Goal: Navigation & Orientation: Find specific page/section

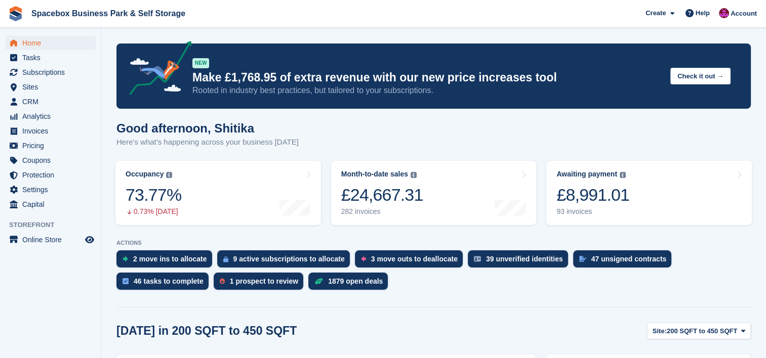
click at [47, 283] on aside "Home Tasks Subscriptions Subscriptions Subscriptions Contracts Price increases …" at bounding box center [50, 182] width 101 height 308
click at [290, 264] on div "9 active subscriptions to allocate" at bounding box center [283, 258] width 133 height 17
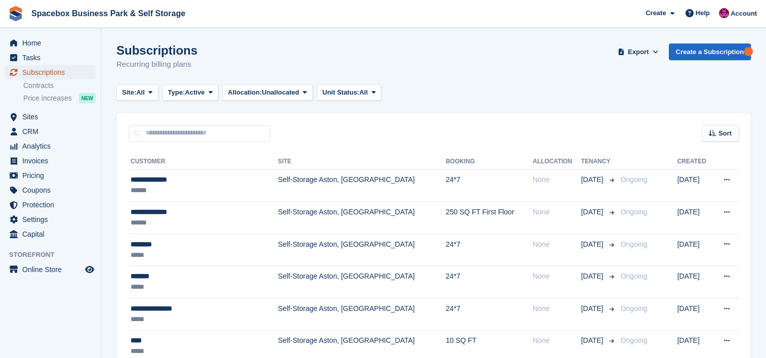
click at [56, 73] on span "Subscriptions" at bounding box center [52, 72] width 61 height 14
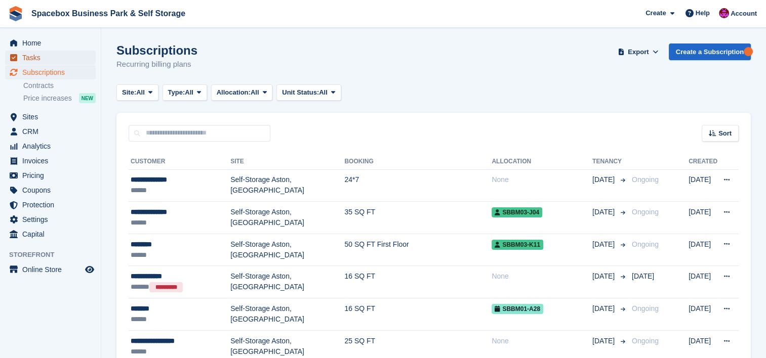
click at [44, 54] on span "Tasks" at bounding box center [52, 58] width 61 height 14
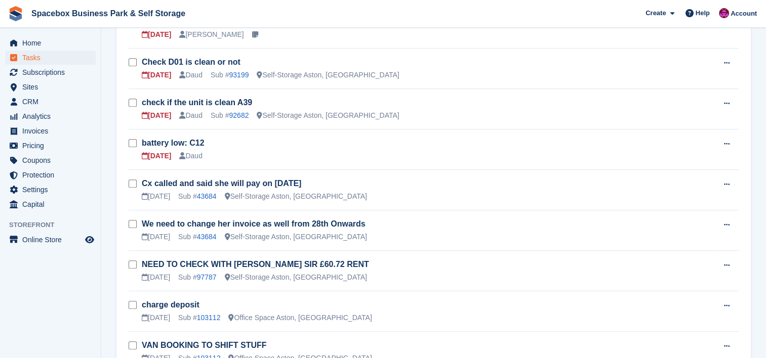
scroll to position [472, 0]
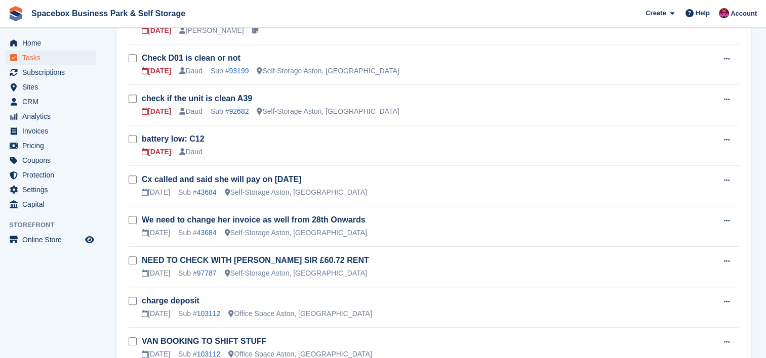
click at [39, 275] on aside "Home Tasks Subscriptions Subscriptions Subscriptions Contracts Price increases …" at bounding box center [50, 182] width 101 height 308
